Goal: Information Seeking & Learning: Learn about a topic

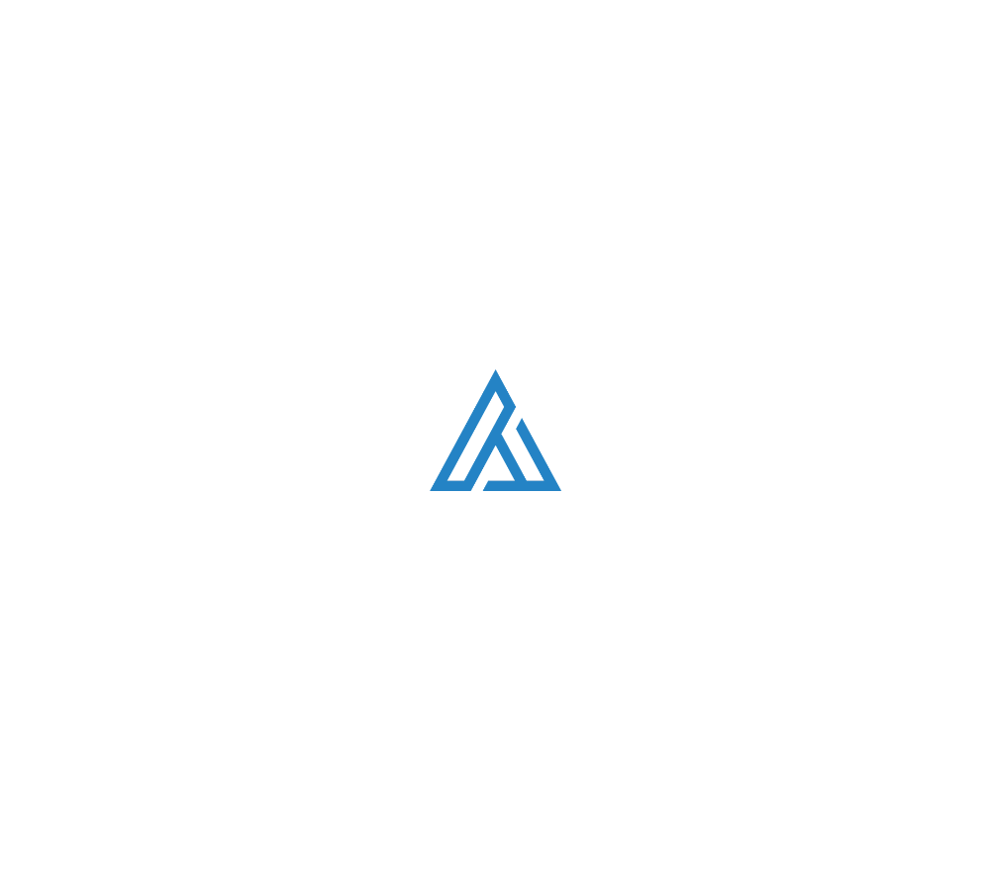
scroll to position [5111, 0]
